Goal: Task Accomplishment & Management: Manage account settings

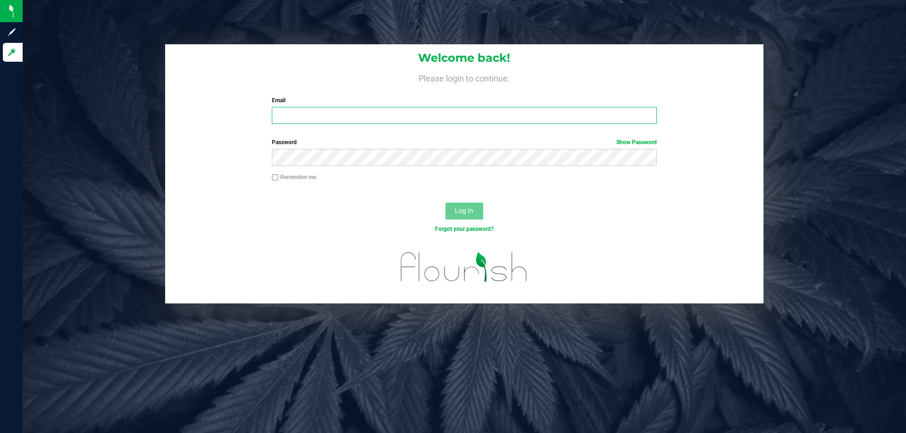
click at [374, 118] on input "Email" at bounding box center [464, 115] width 384 height 17
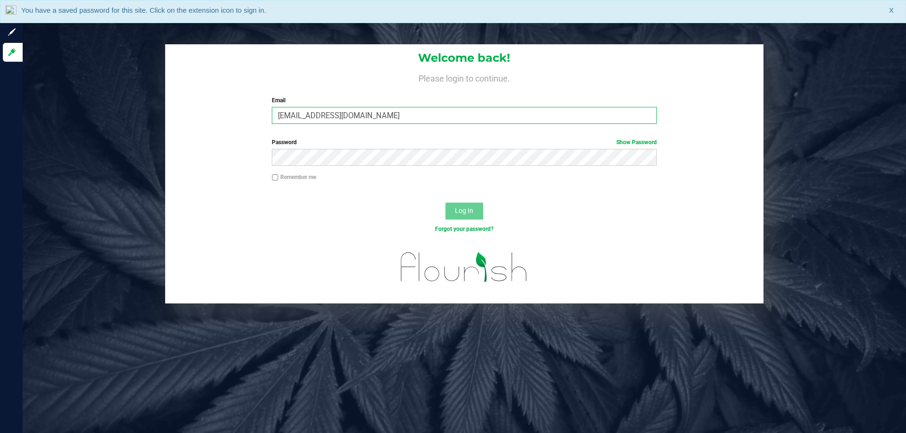
type input "[EMAIL_ADDRESS][DOMAIN_NAME]"
click at [445, 203] on button "Log In" at bounding box center [464, 211] width 38 height 17
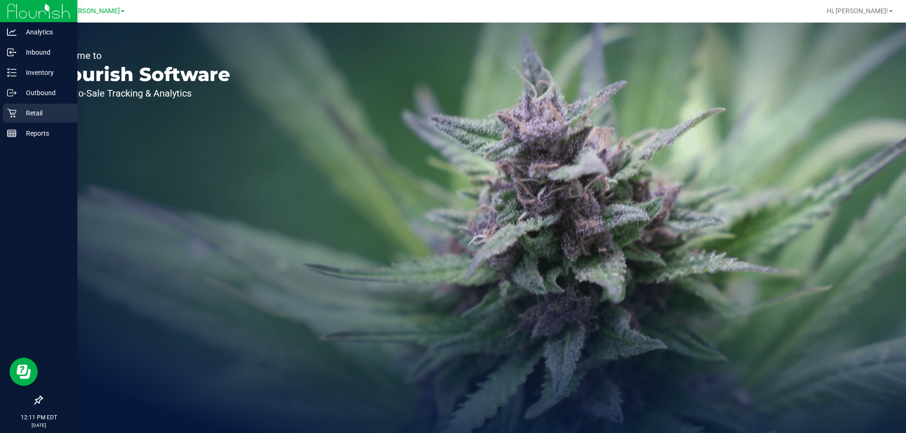
click at [19, 117] on p "Retail" at bounding box center [45, 113] width 57 height 11
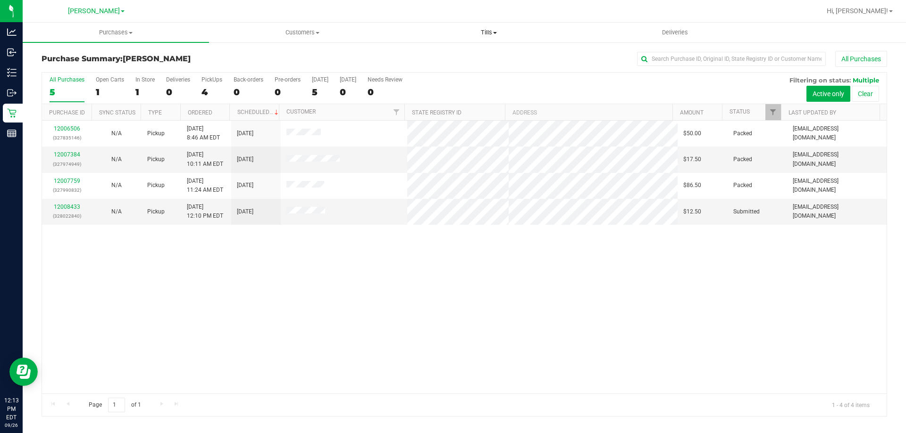
click at [494, 25] on uib-tab-heading "Tills Manage tills Reconcile e-payments" at bounding box center [488, 32] width 185 height 19
click at [463, 54] on li "Manage tills" at bounding box center [488, 56] width 186 height 11
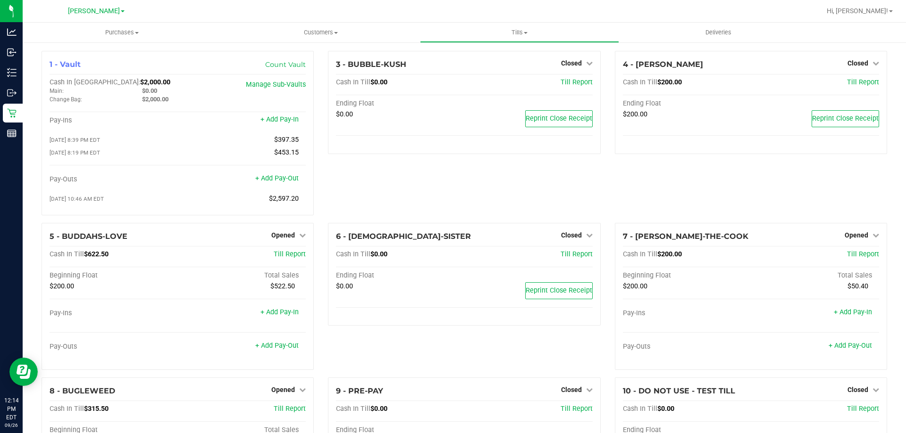
click at [321, 187] on div "3 - BUBBLE-KUSH Closed Open Till Cash In Till $0.00 Till Report Ending Float $0…" at bounding box center [464, 137] width 286 height 172
click at [367, 184] on div "3 - BUBBLE-KUSH Closed Open Till Cash In Till $0.00 Till Report Ending Float $0…" at bounding box center [464, 137] width 286 height 172
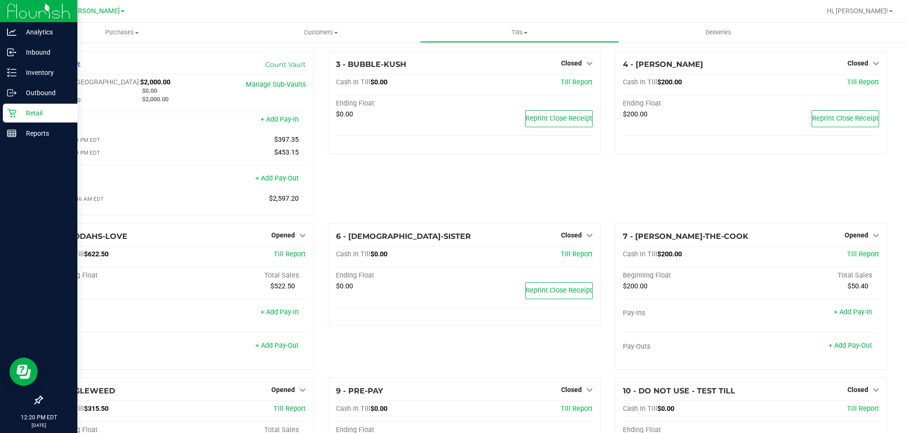
click at [18, 111] on p "Retail" at bounding box center [45, 113] width 57 height 11
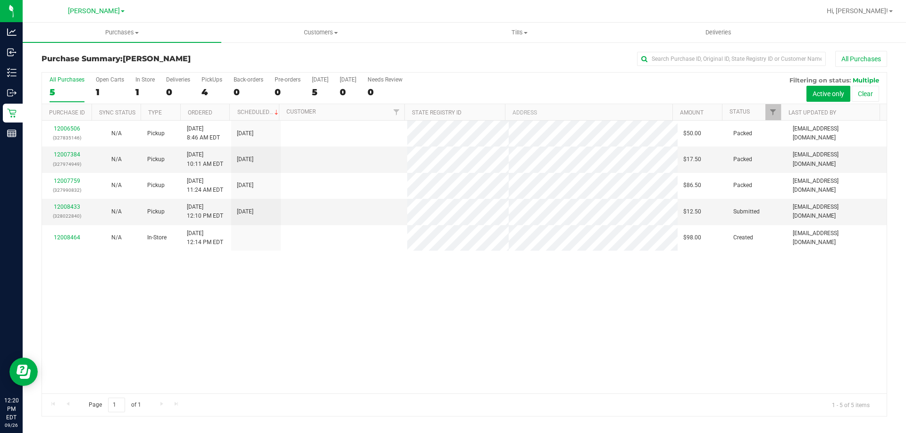
click at [289, 291] on div "12006506 (327835146) N/A Pickup [DATE] 8:46 AM EDT 9/26/2025 $50.00 Packed [EMA…" at bounding box center [464, 257] width 844 height 273
